Goal: Task Accomplishment & Management: Use online tool/utility

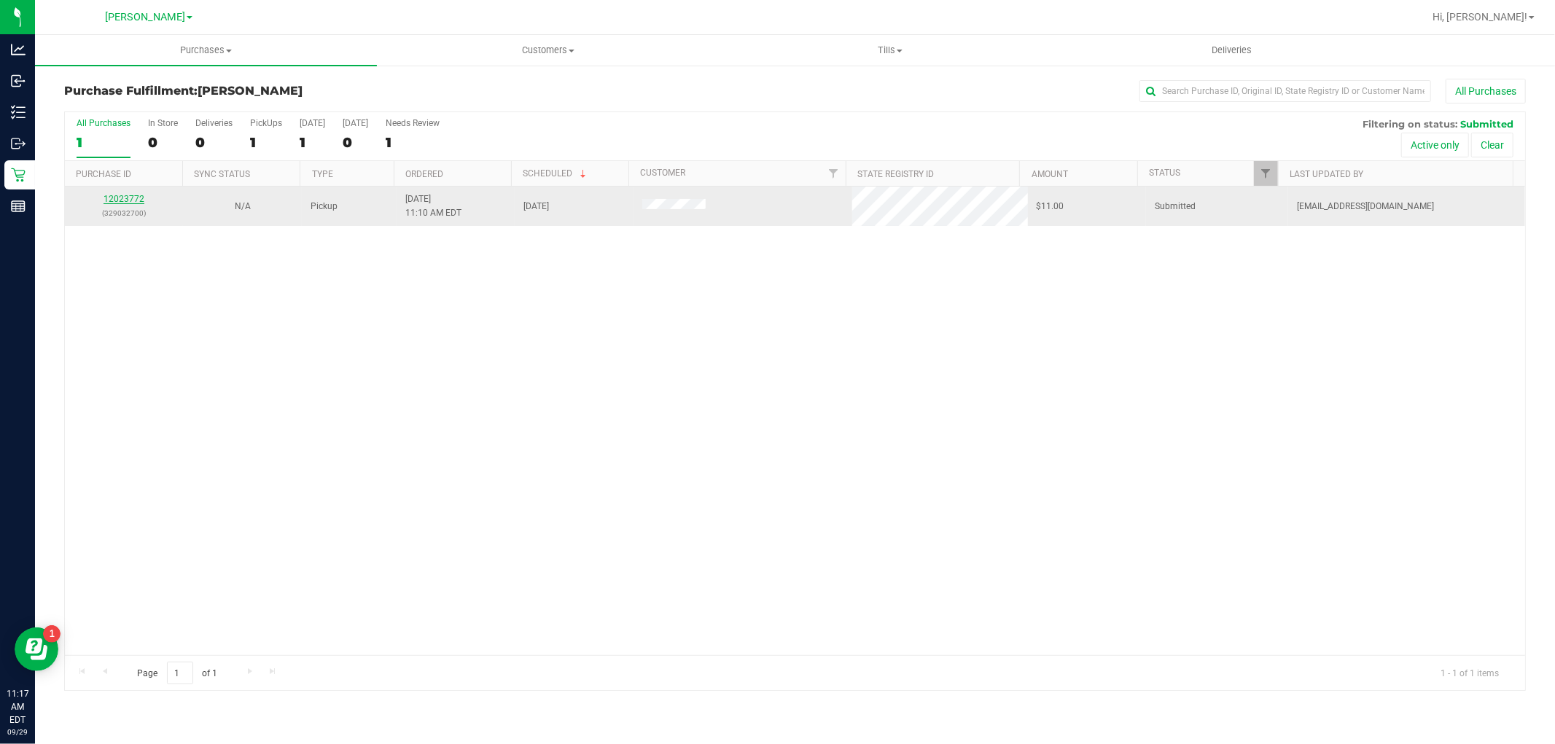
click at [120, 200] on link "12023772" at bounding box center [124, 199] width 41 height 10
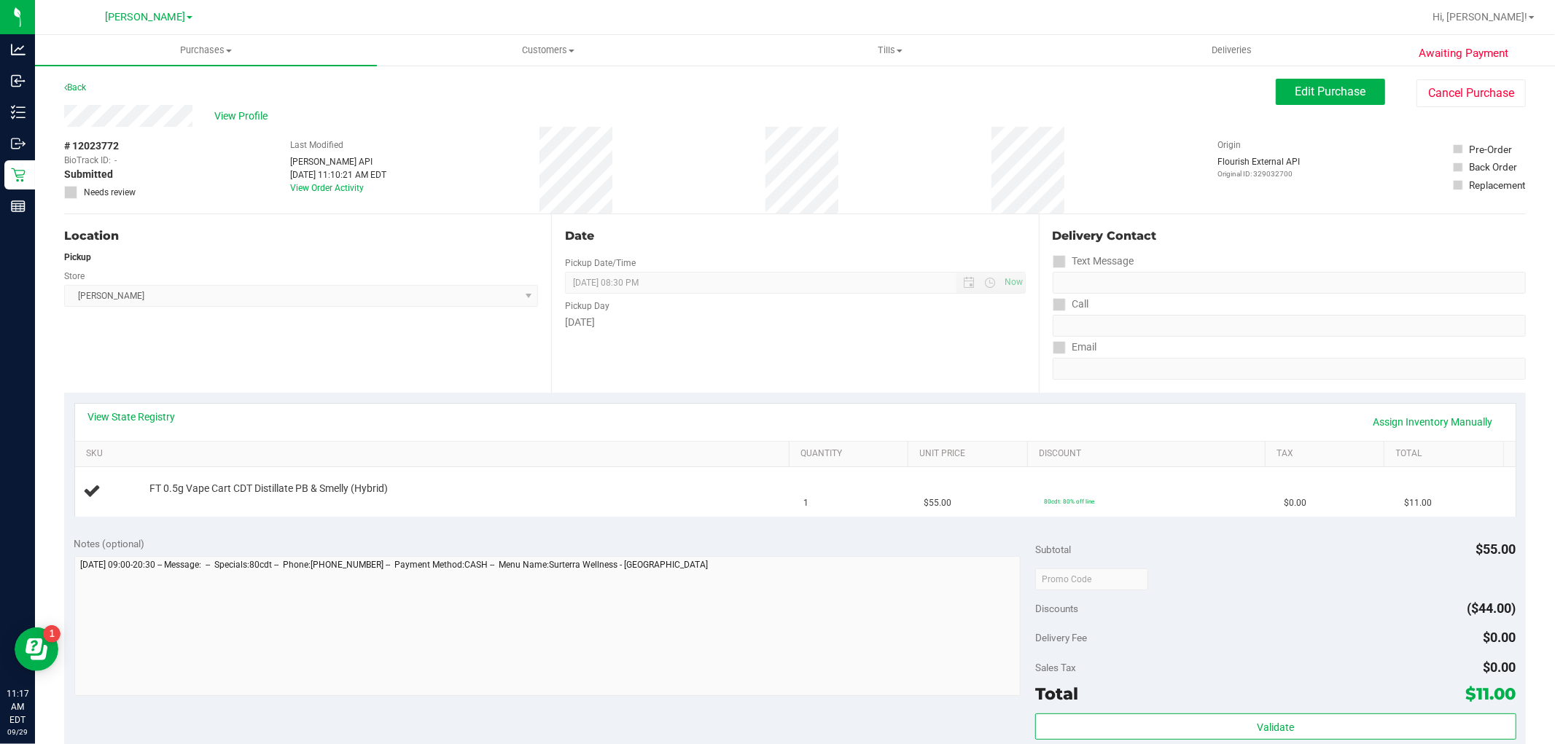
click at [609, 360] on div "Date Pickup Date/Time [DATE] Now [DATE] 08:30 PM Now Pickup Day [DATE]" at bounding box center [794, 303] width 487 height 179
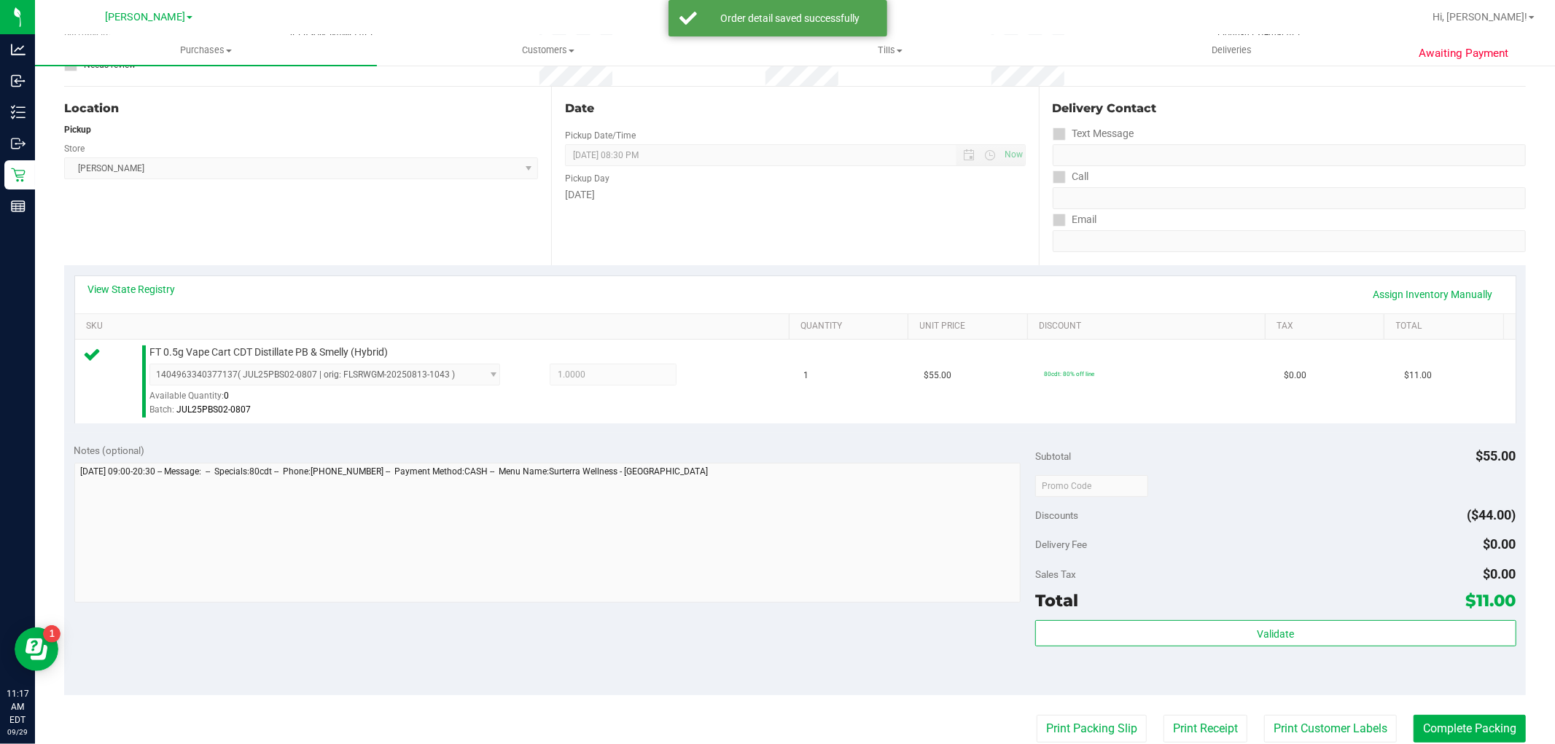
scroll to position [243, 0]
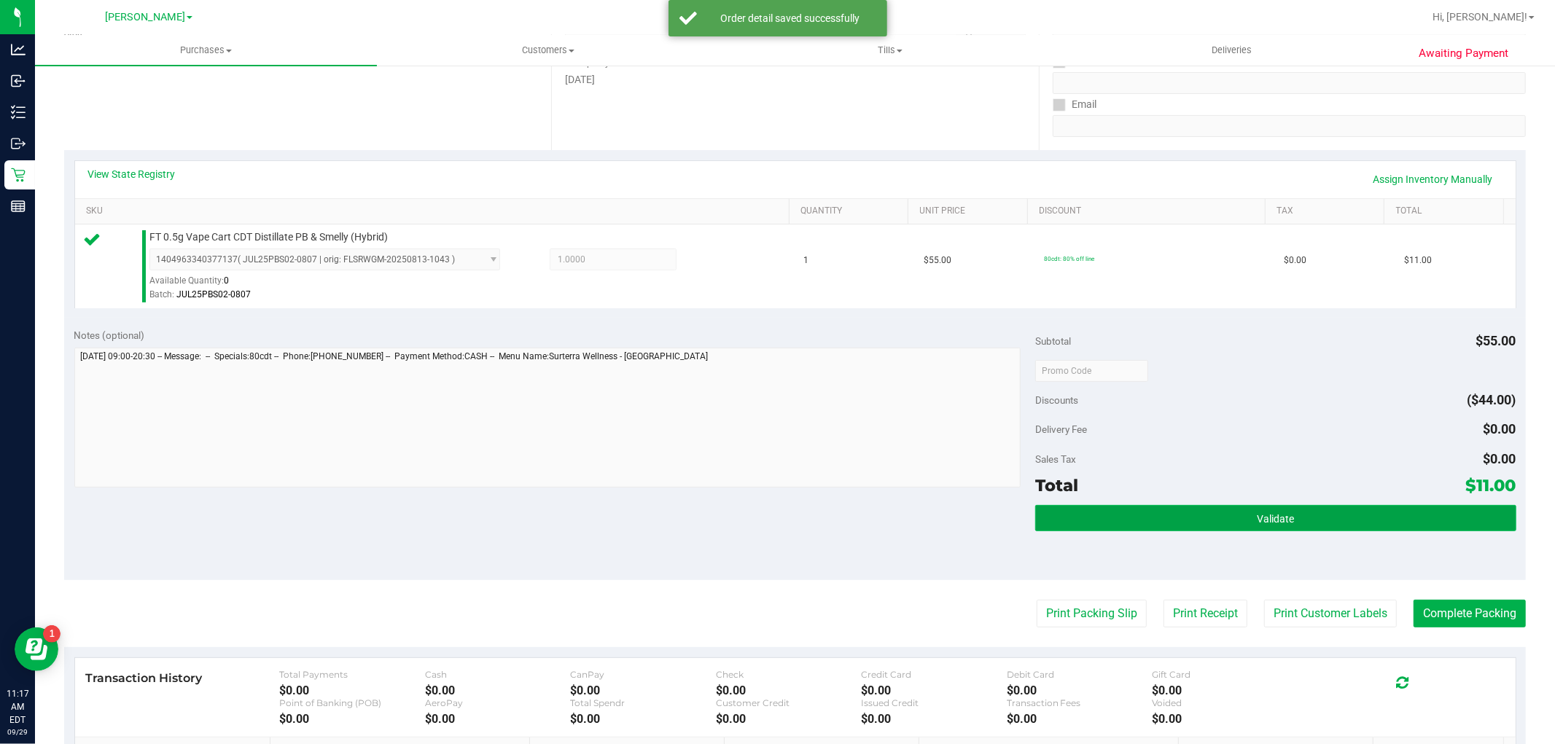
click at [1233, 513] on button "Validate" at bounding box center [1275, 518] width 480 height 26
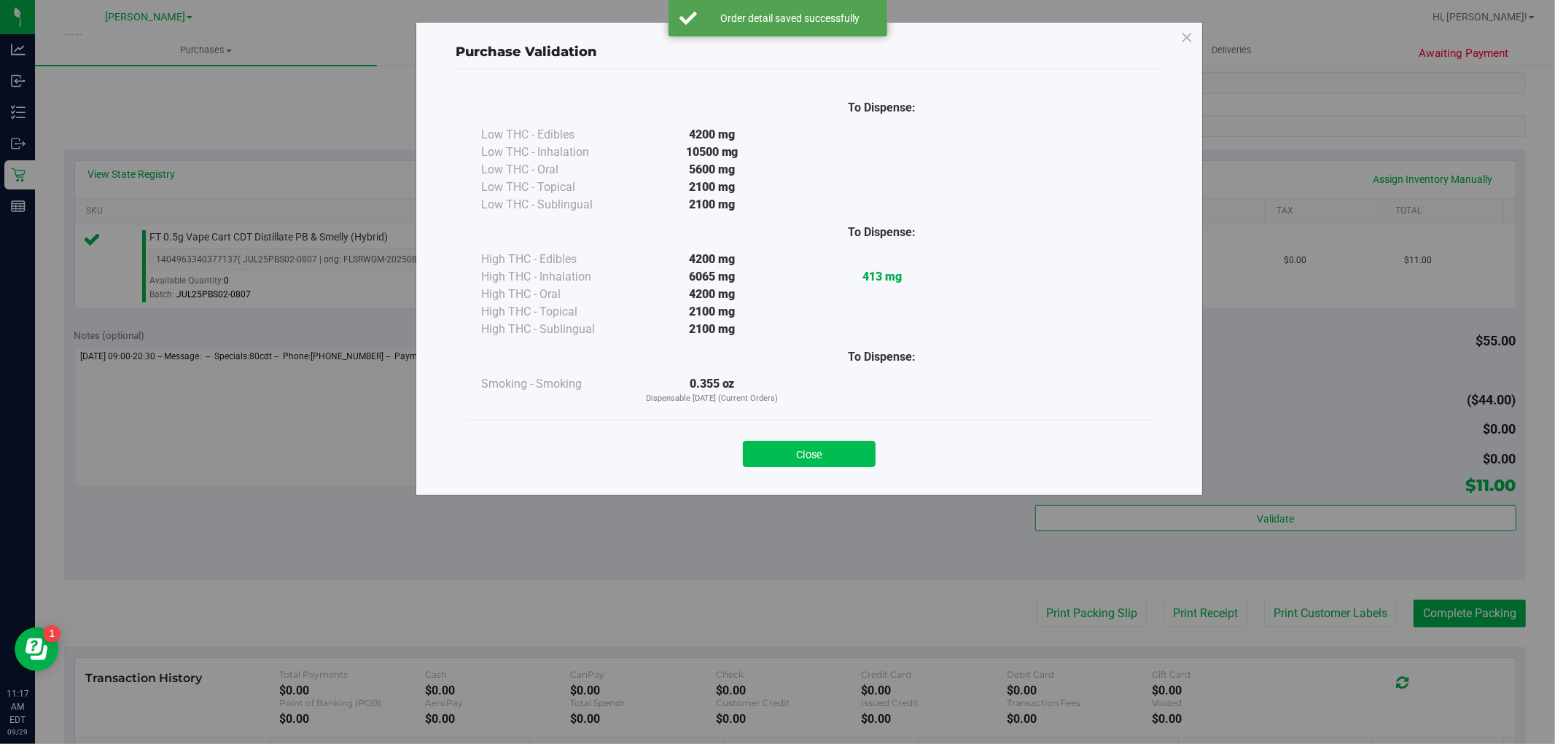
click at [798, 452] on button "Close" at bounding box center [809, 454] width 133 height 26
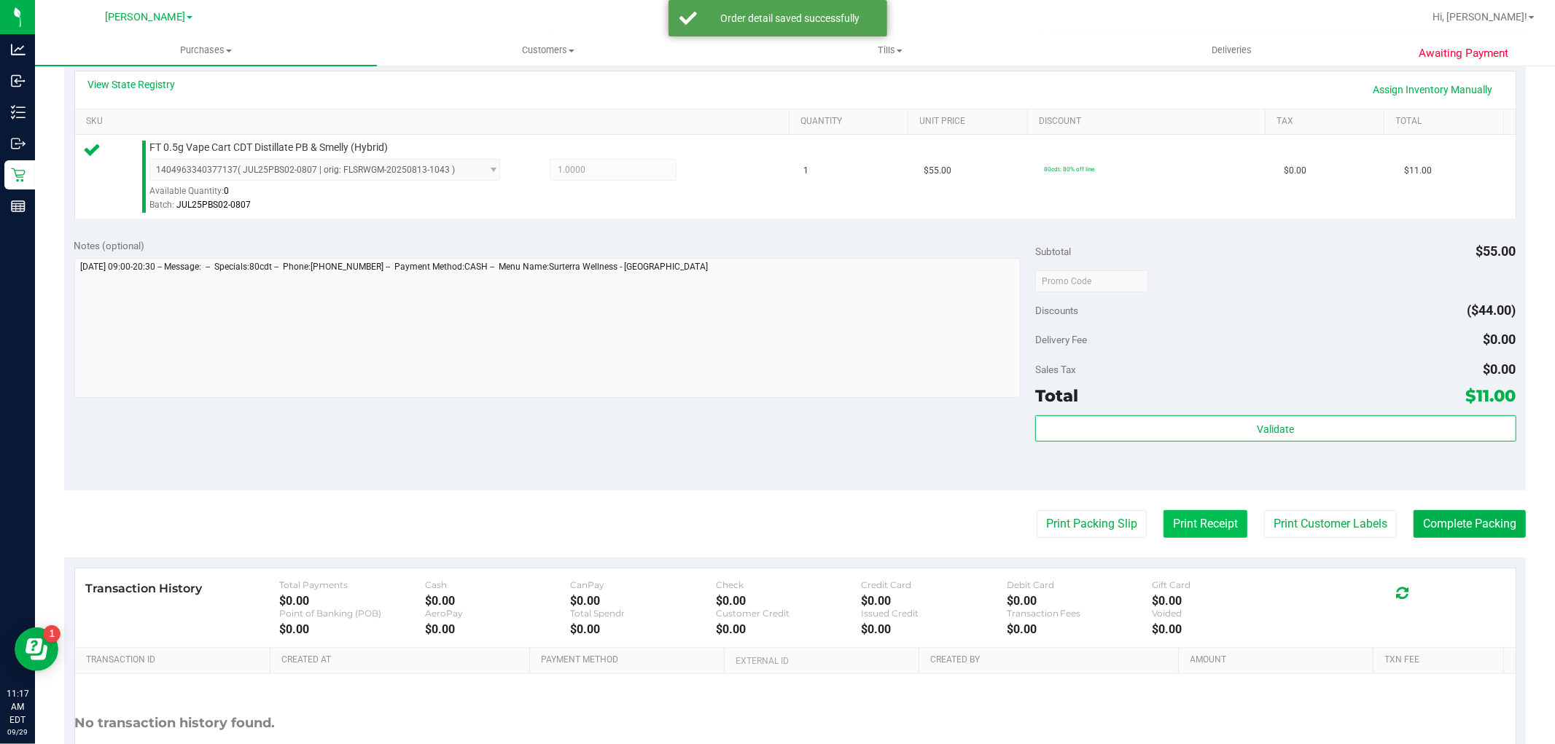
scroll to position [405, 0]
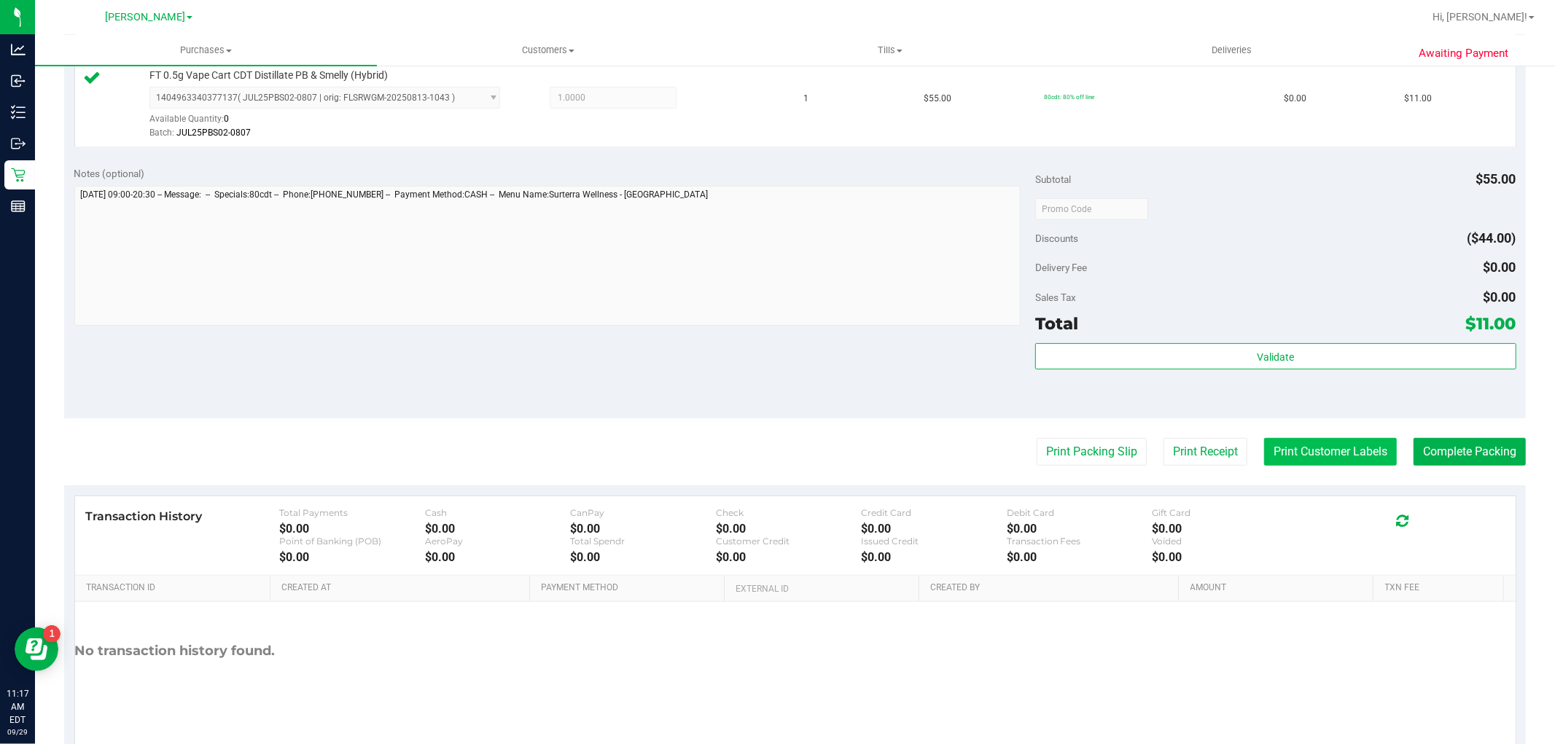
click at [1317, 443] on button "Print Customer Labels" at bounding box center [1330, 452] width 133 height 28
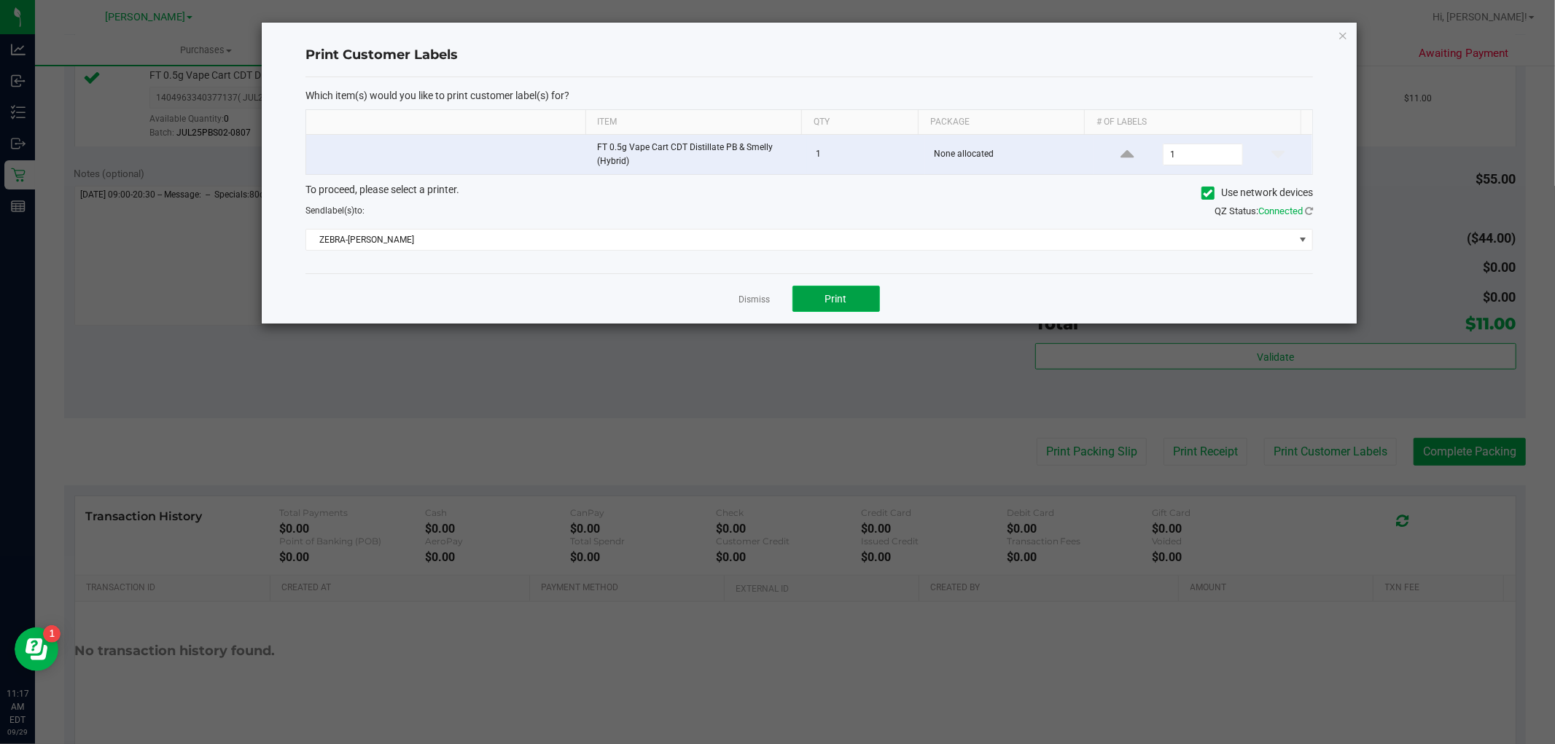
click at [868, 305] on button "Print" at bounding box center [835, 299] width 87 height 26
click at [763, 302] on link "Dismiss" at bounding box center [754, 300] width 31 height 12
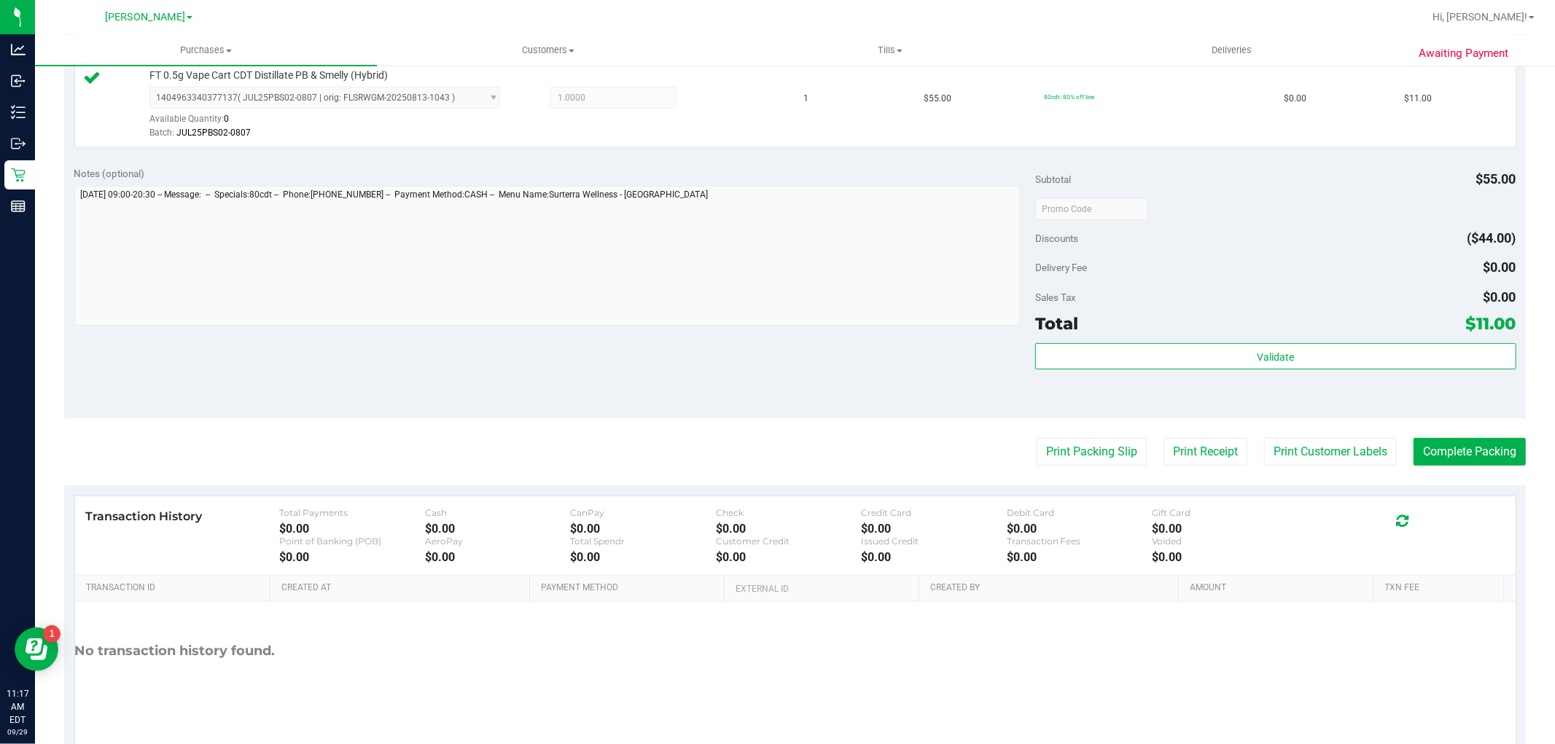
scroll to position [162, 0]
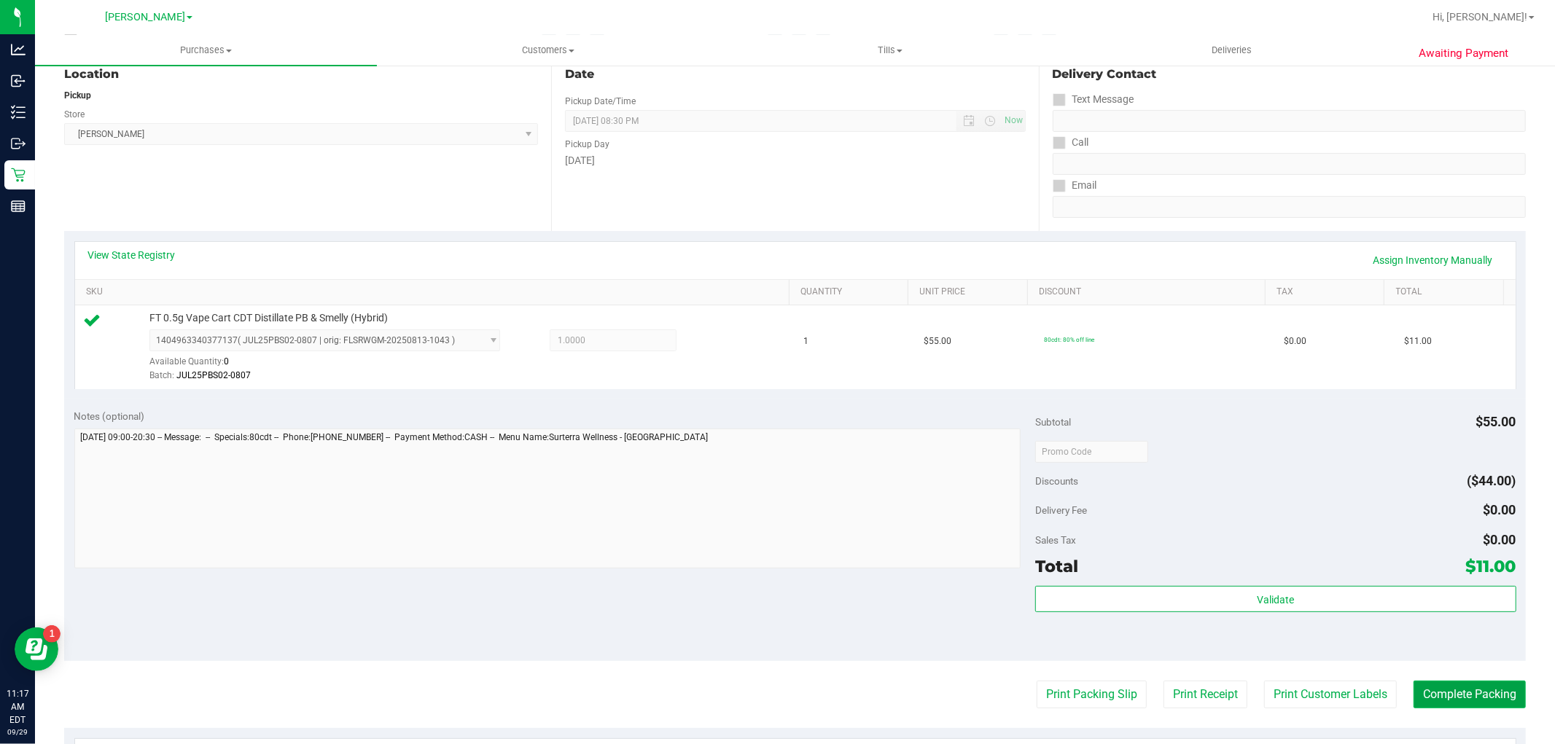
click at [1444, 690] on button "Complete Packing" at bounding box center [1470, 695] width 112 height 28
